Goal: Information Seeking & Learning: Learn about a topic

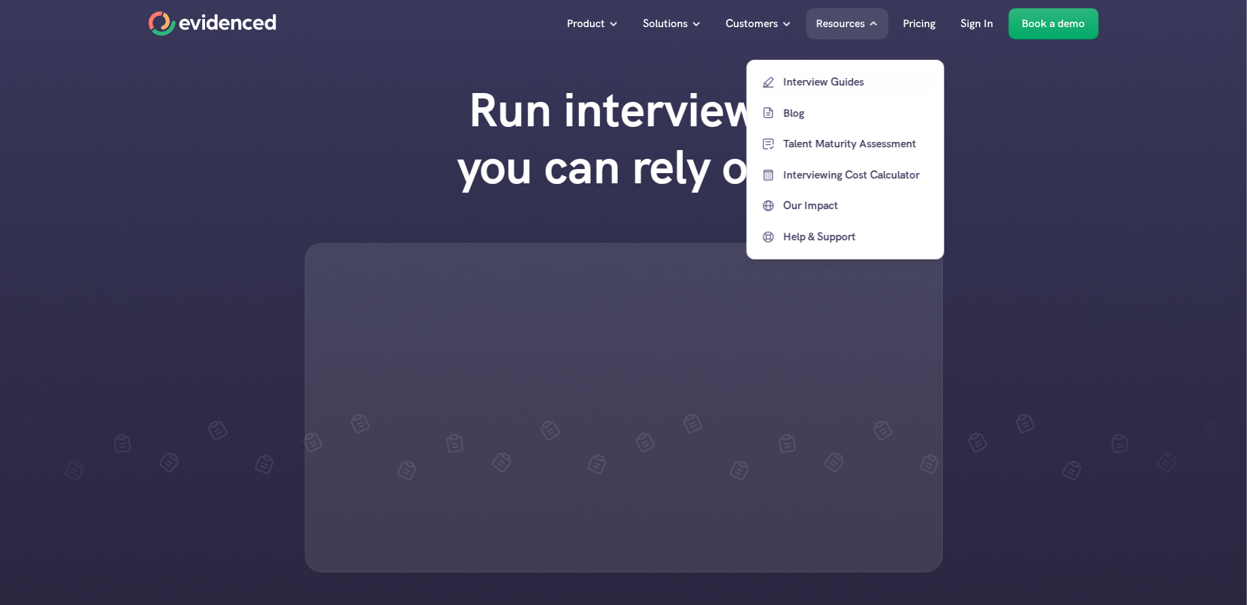
click at [797, 122] on link "Blog" at bounding box center [845, 112] width 177 height 24
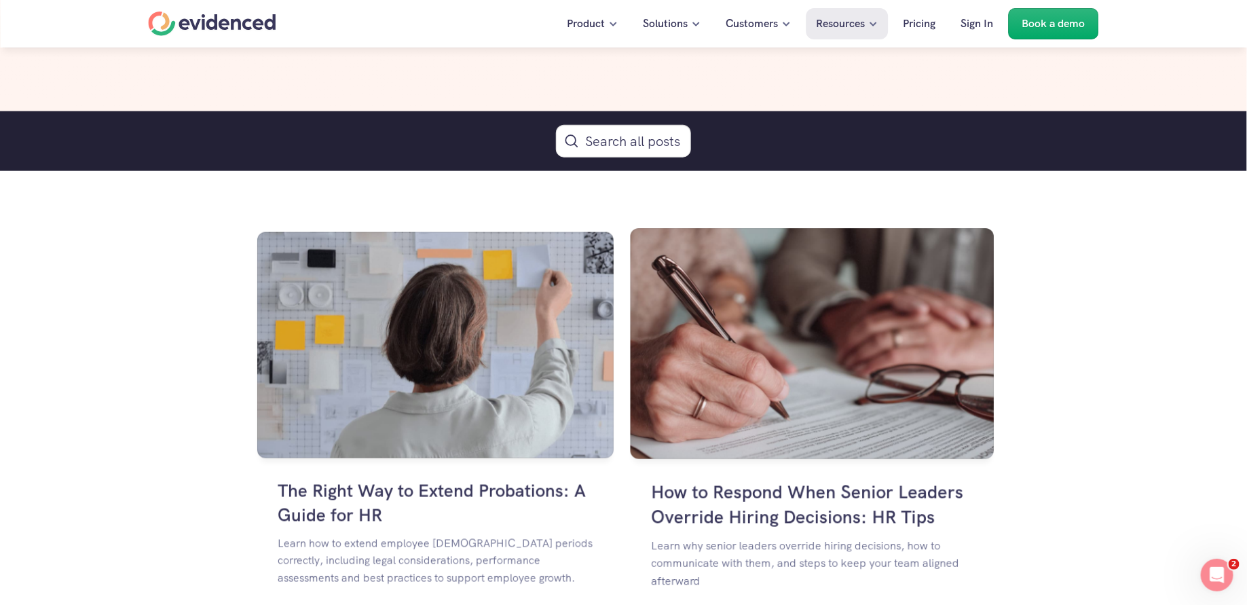
scroll to position [695, 0]
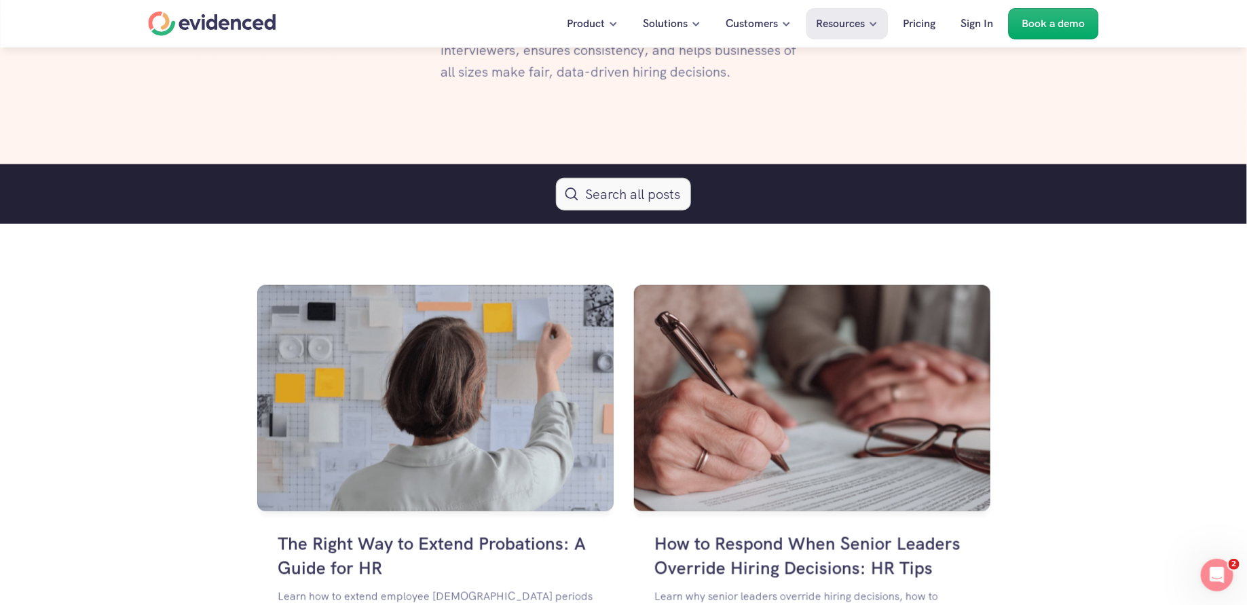
click at [610, 198] on button "Search Icon" at bounding box center [623, 194] width 135 height 33
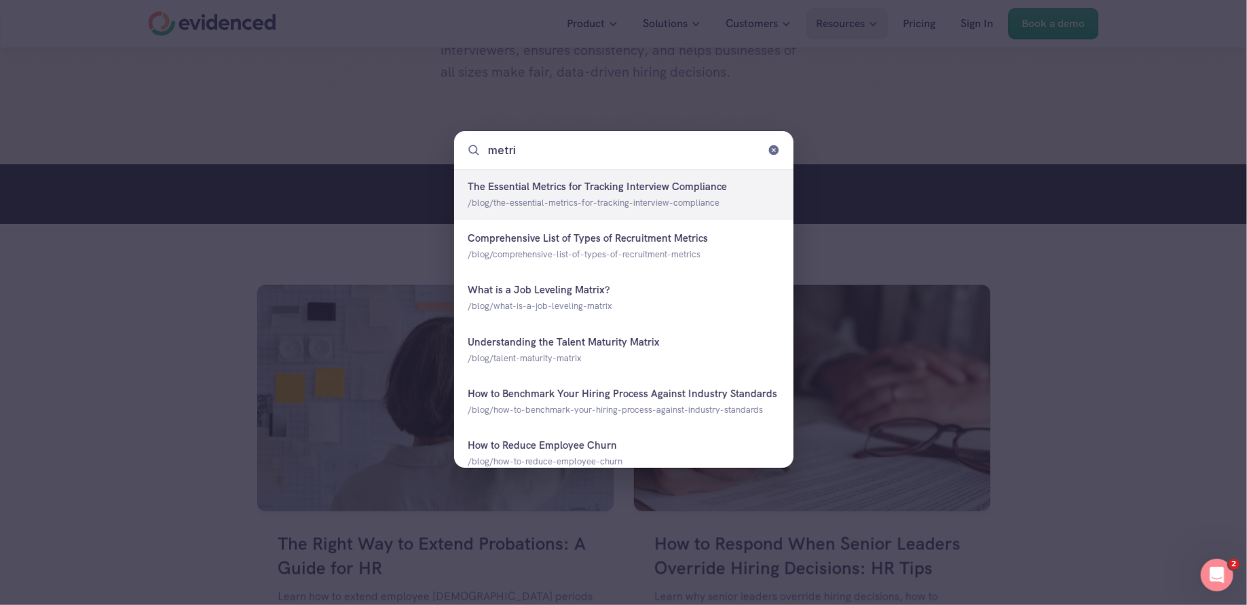
type input "metric"
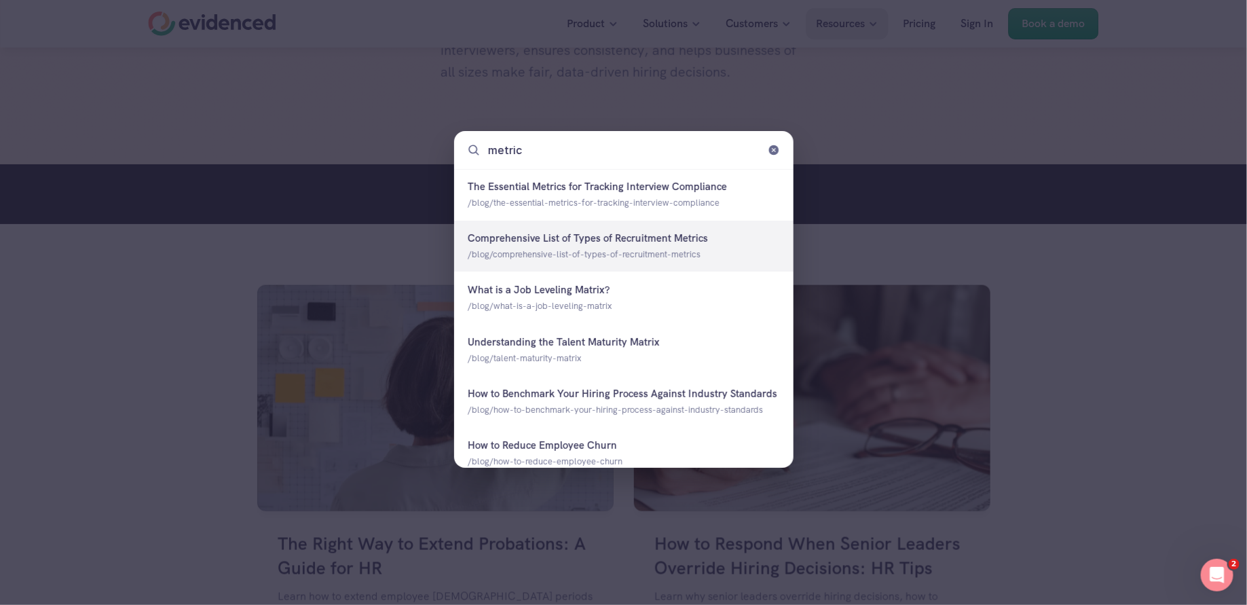
click at [661, 259] on div at bounding box center [623, 246] width 339 height 51
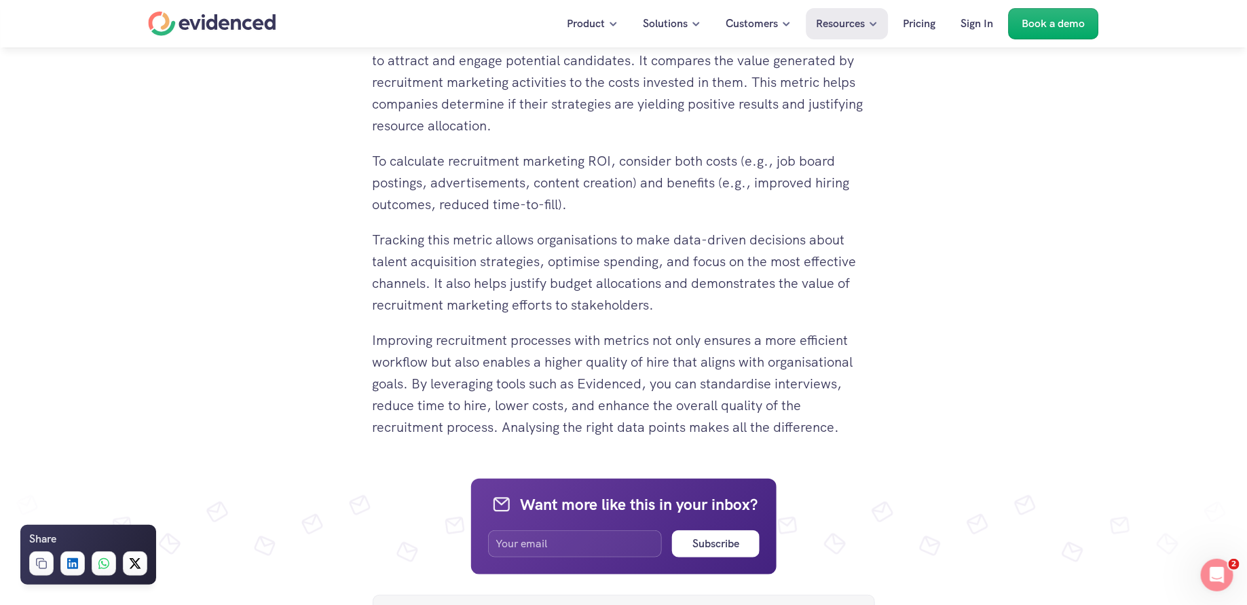
scroll to position [2507, 0]
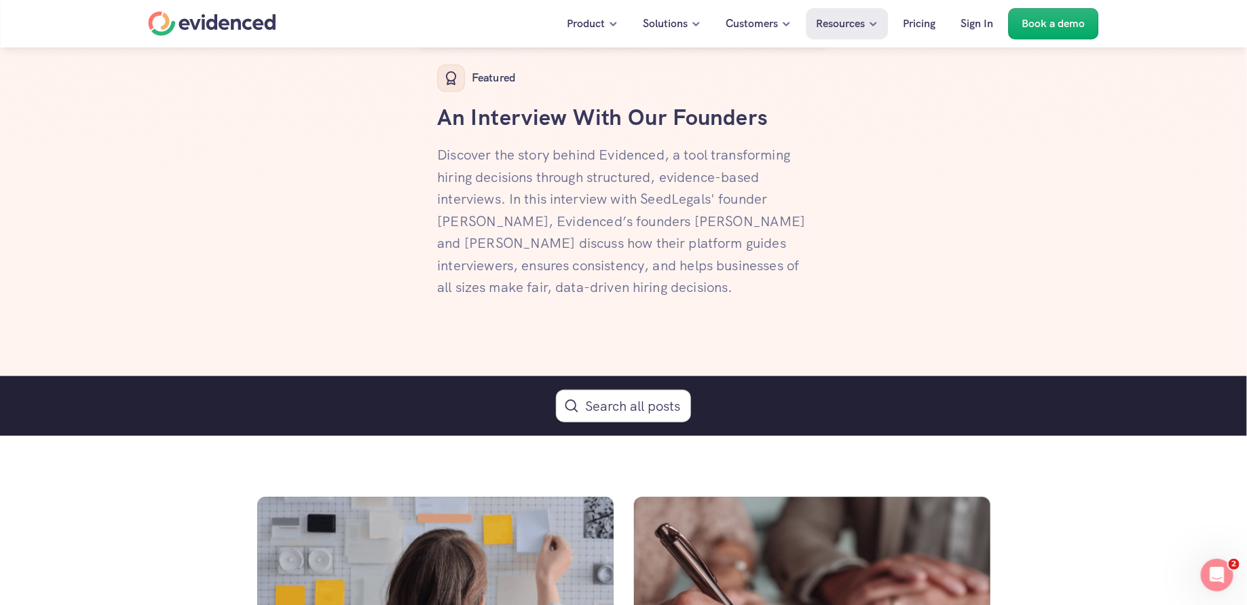
scroll to position [492, 0]
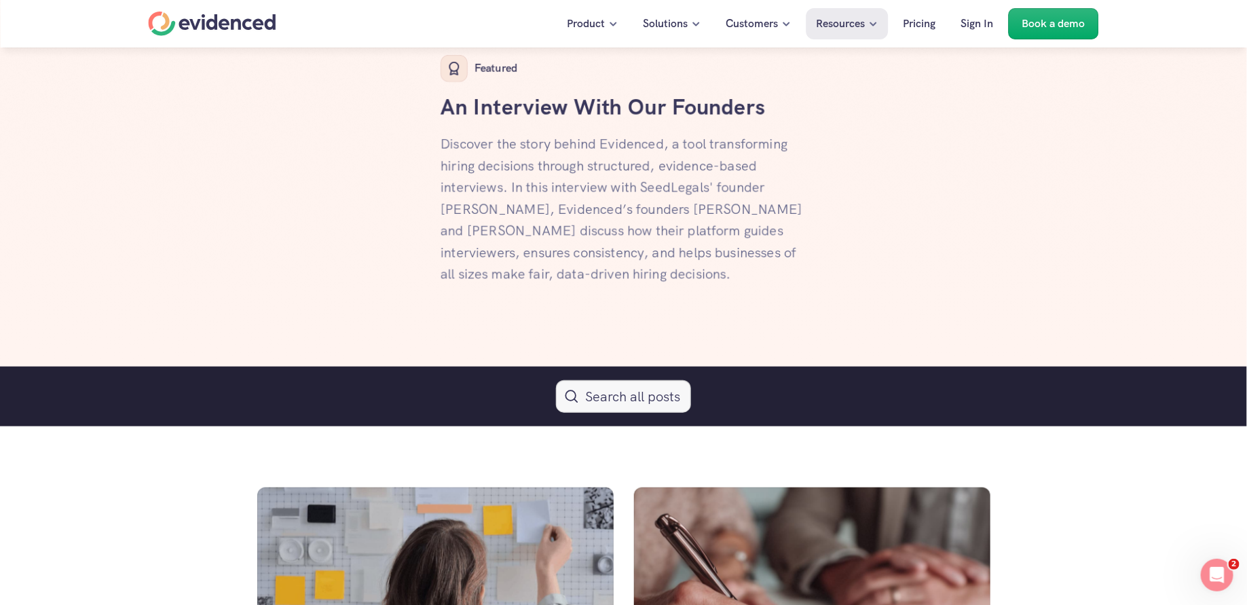
click at [602, 388] on button "Search Icon" at bounding box center [623, 396] width 135 height 33
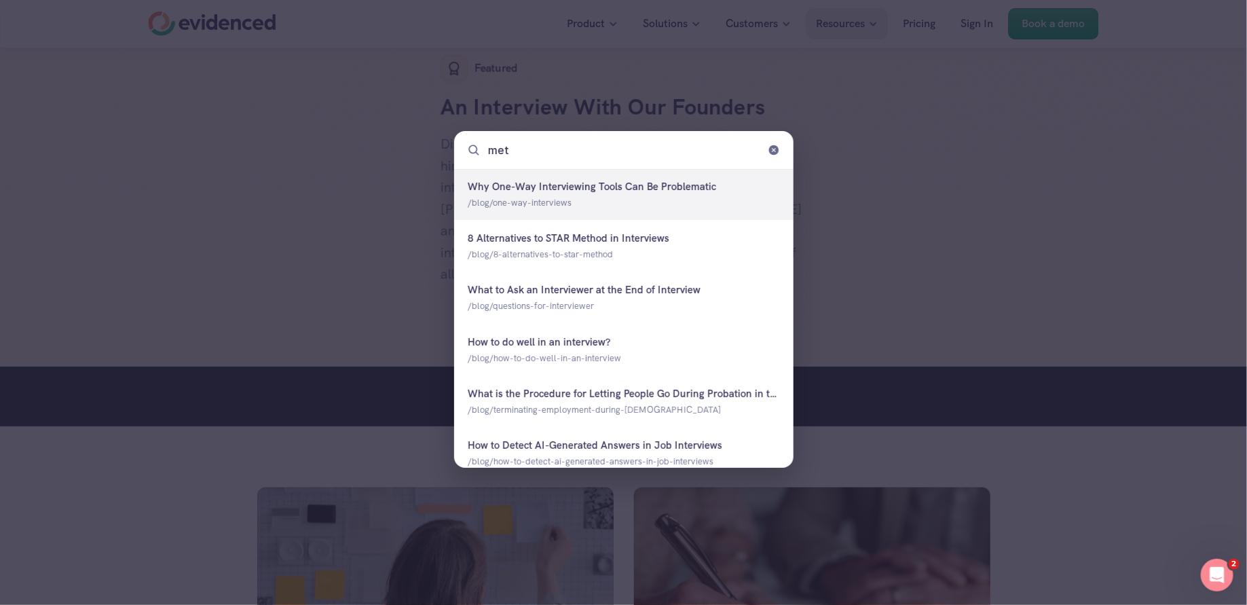
type input "metr"
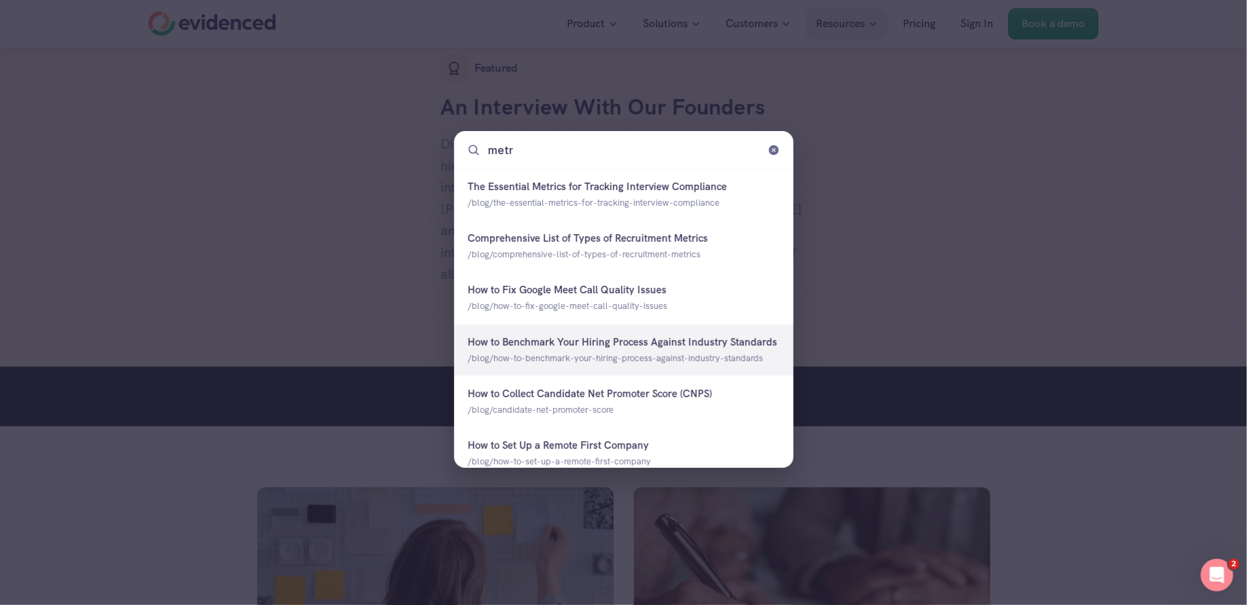
click at [658, 344] on div at bounding box center [623, 350] width 339 height 51
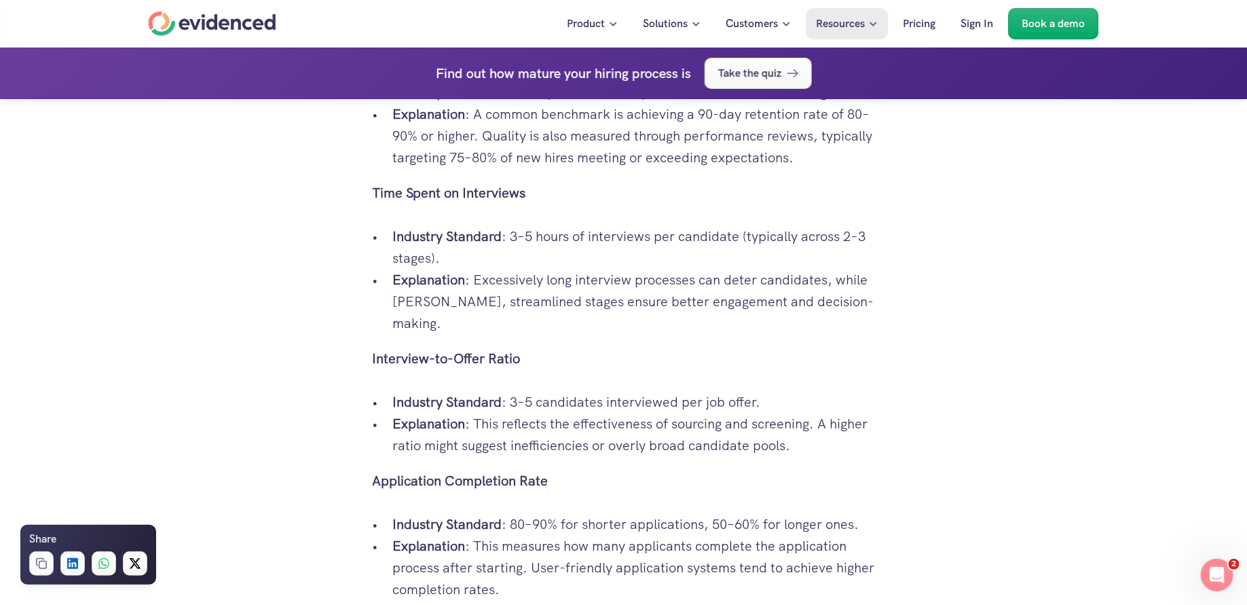
scroll to position [2459, 0]
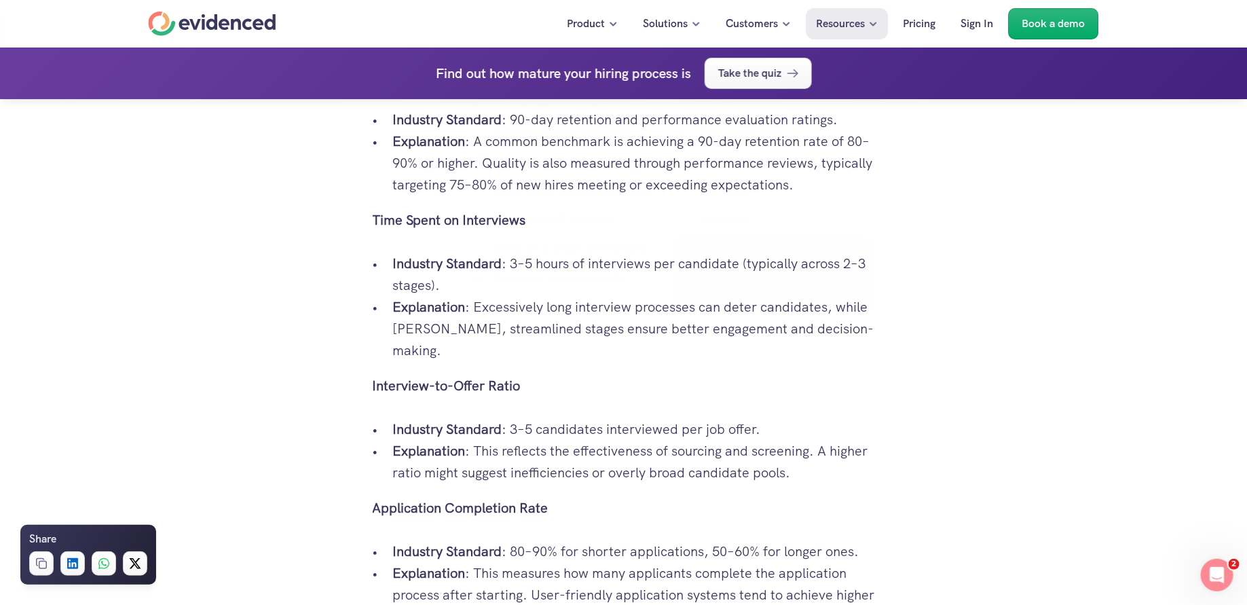
click at [642, 418] on p "Industry Standard : 3–5 candidates interviewed per job offer." at bounding box center [634, 429] width 482 height 22
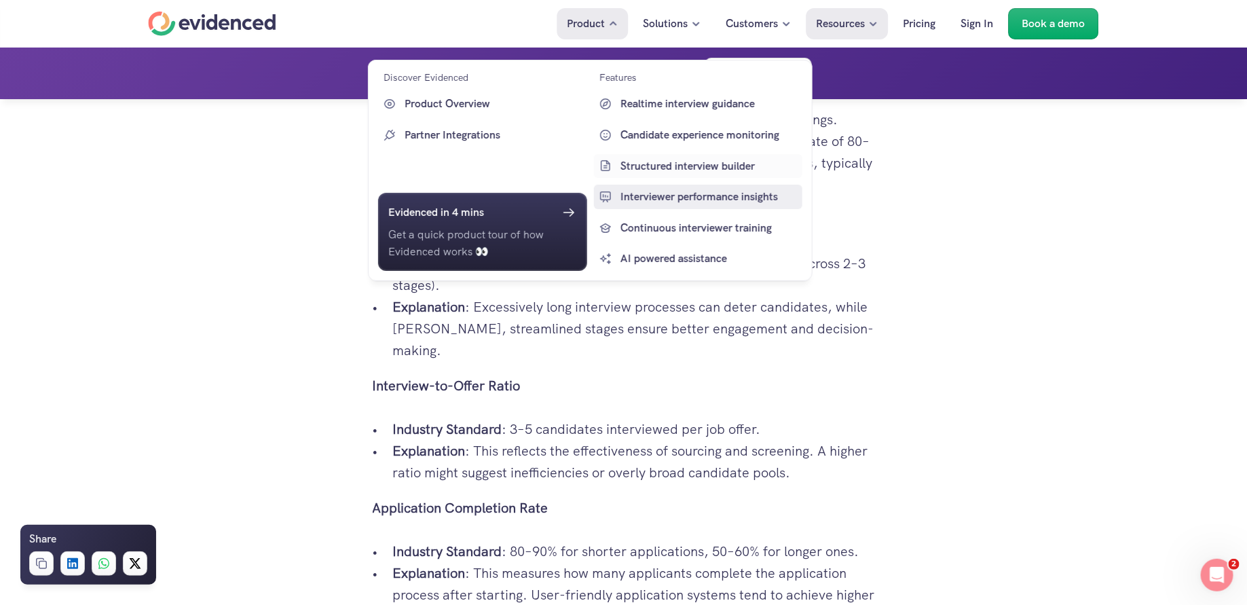
click at [705, 189] on p "Interviewer performance insights" at bounding box center [710, 197] width 179 height 18
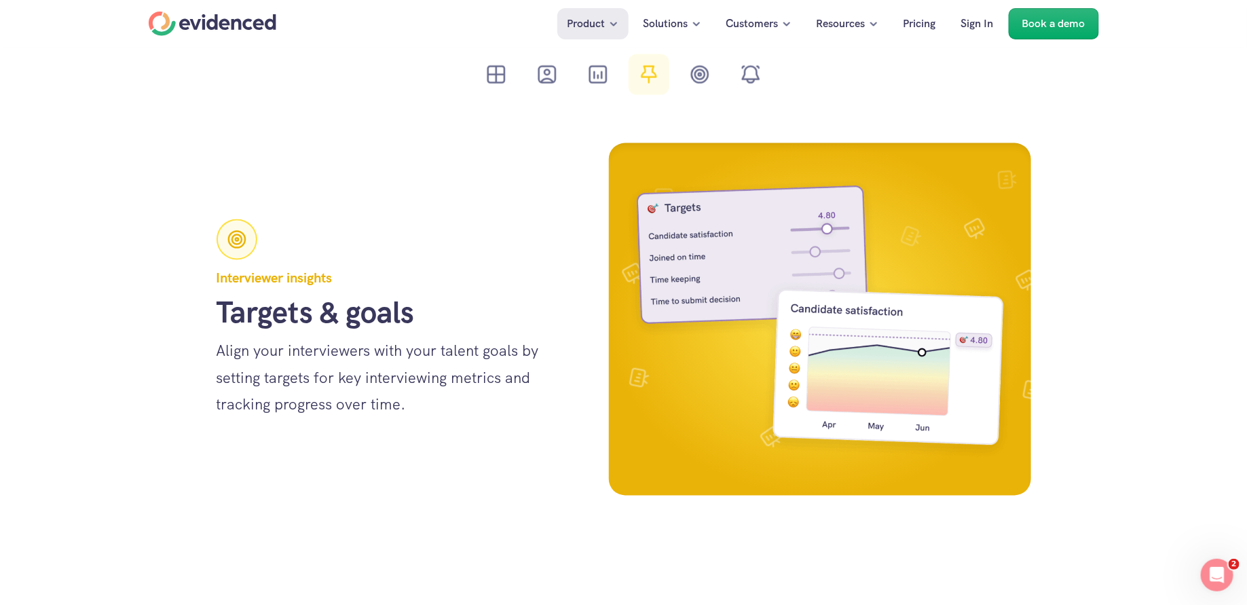
scroll to position [3953, 0]
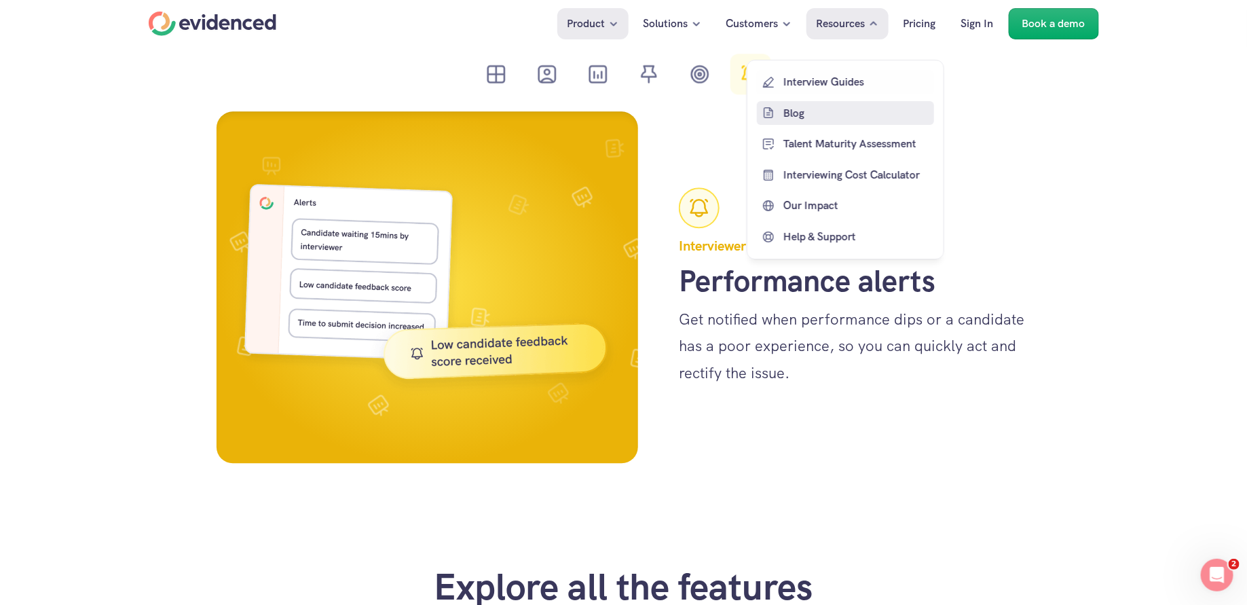
click at [805, 117] on p "Blog" at bounding box center [856, 113] width 147 height 18
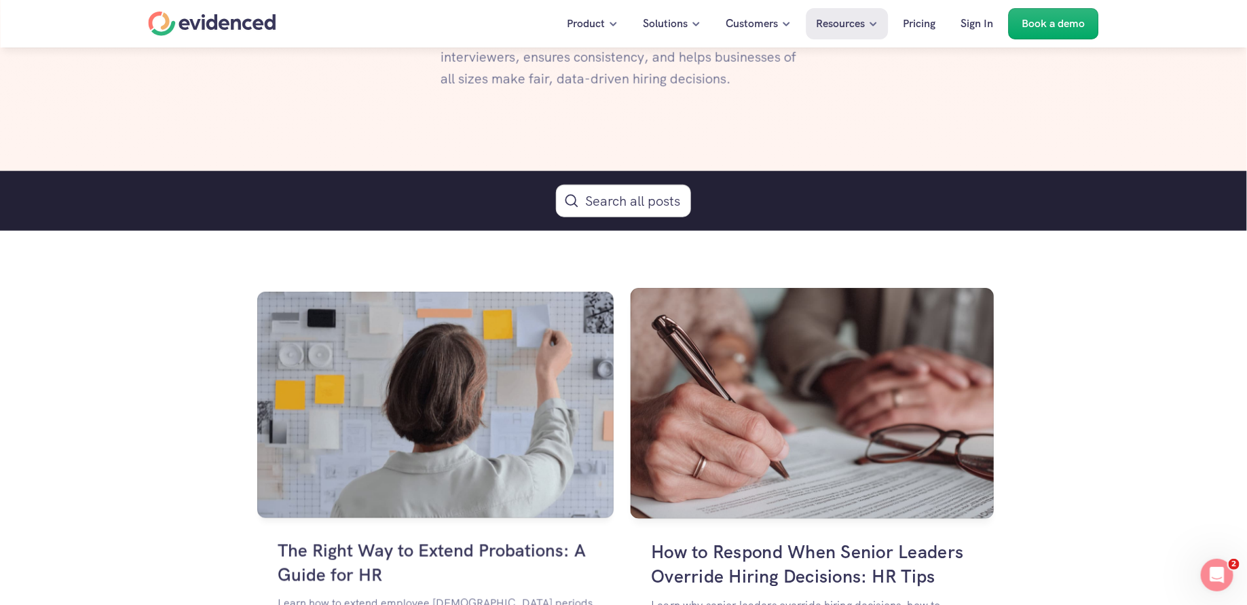
scroll to position [667, 0]
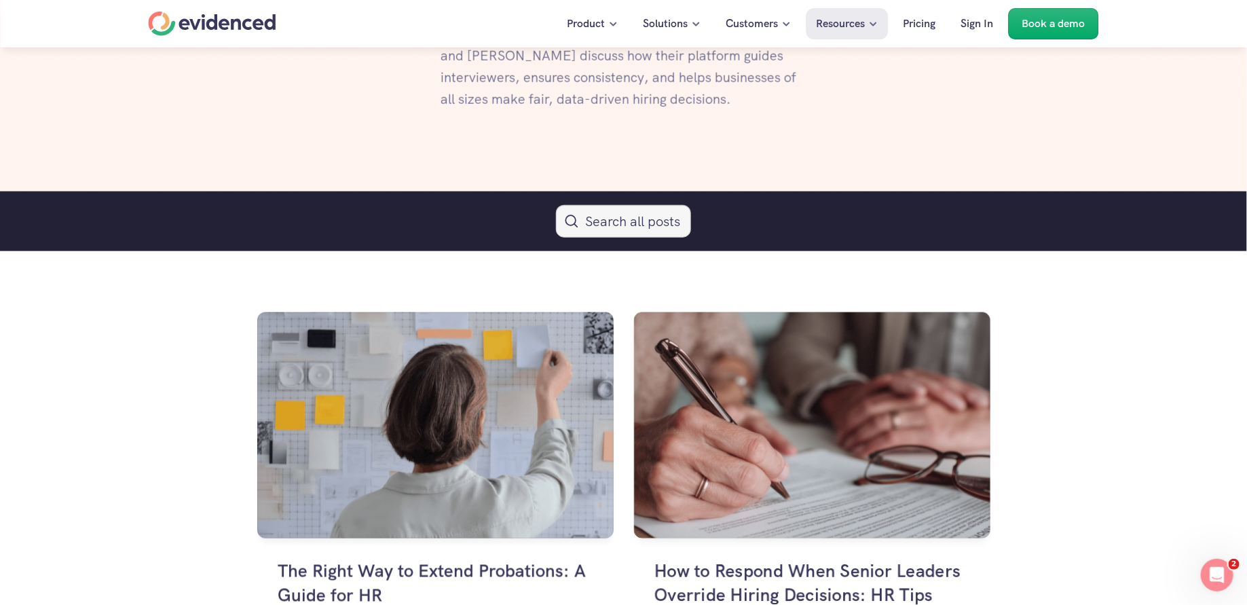
click at [620, 219] on icon "Search Icon" at bounding box center [624, 221] width 16 height 16
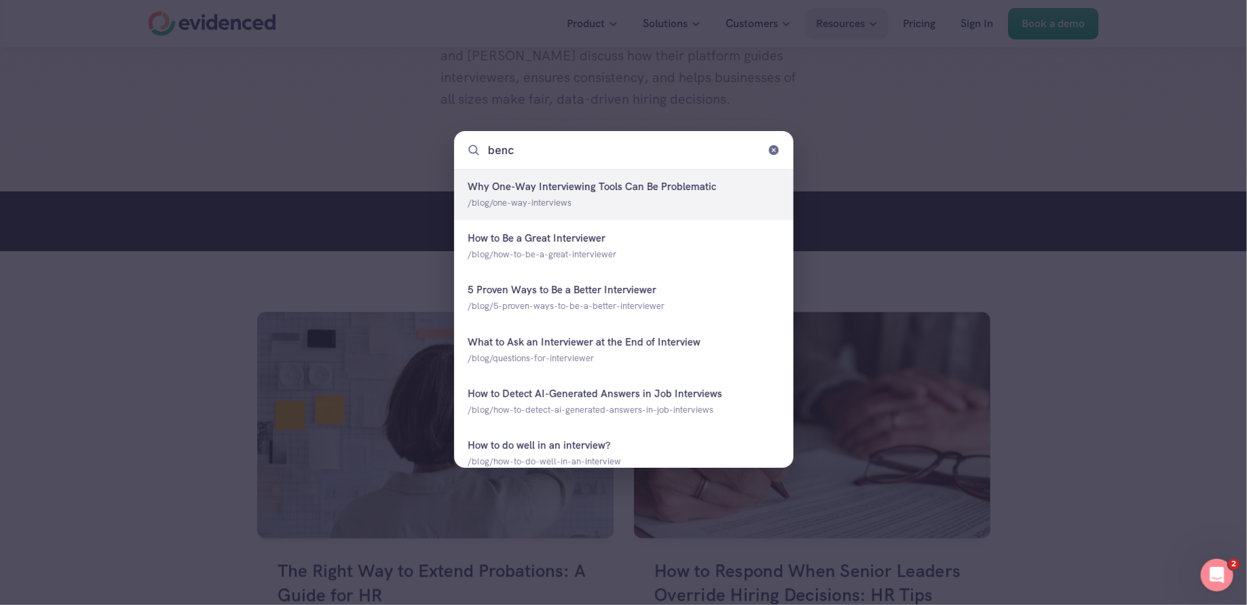
type input "bench"
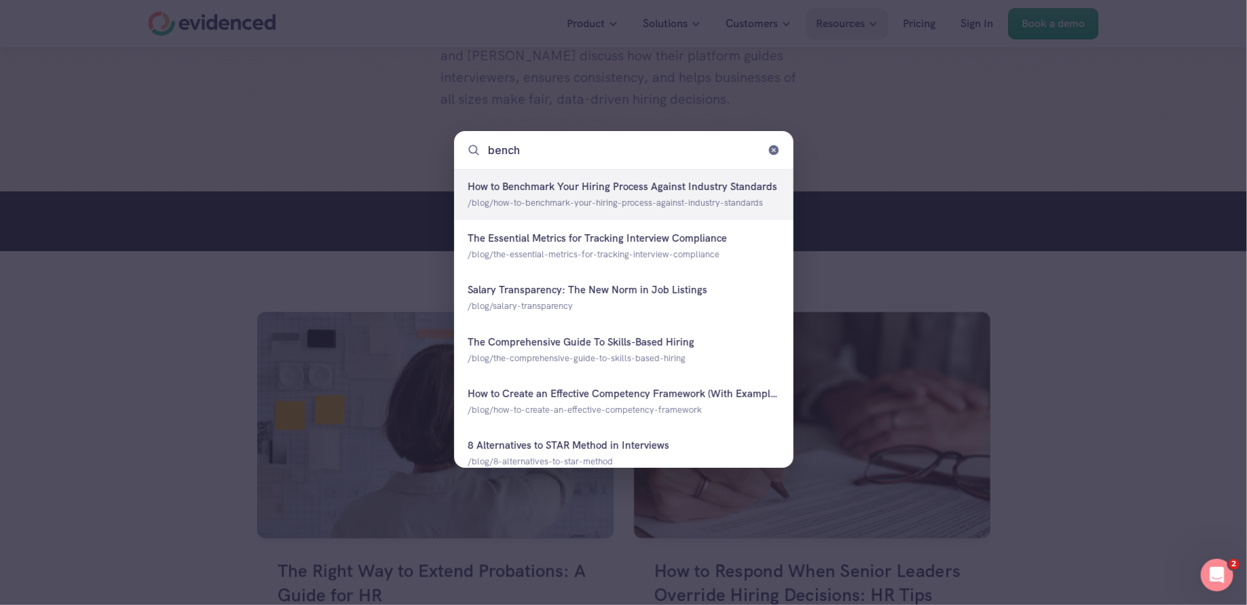
click at [669, 181] on div at bounding box center [623, 194] width 339 height 51
